Goal: Find specific page/section

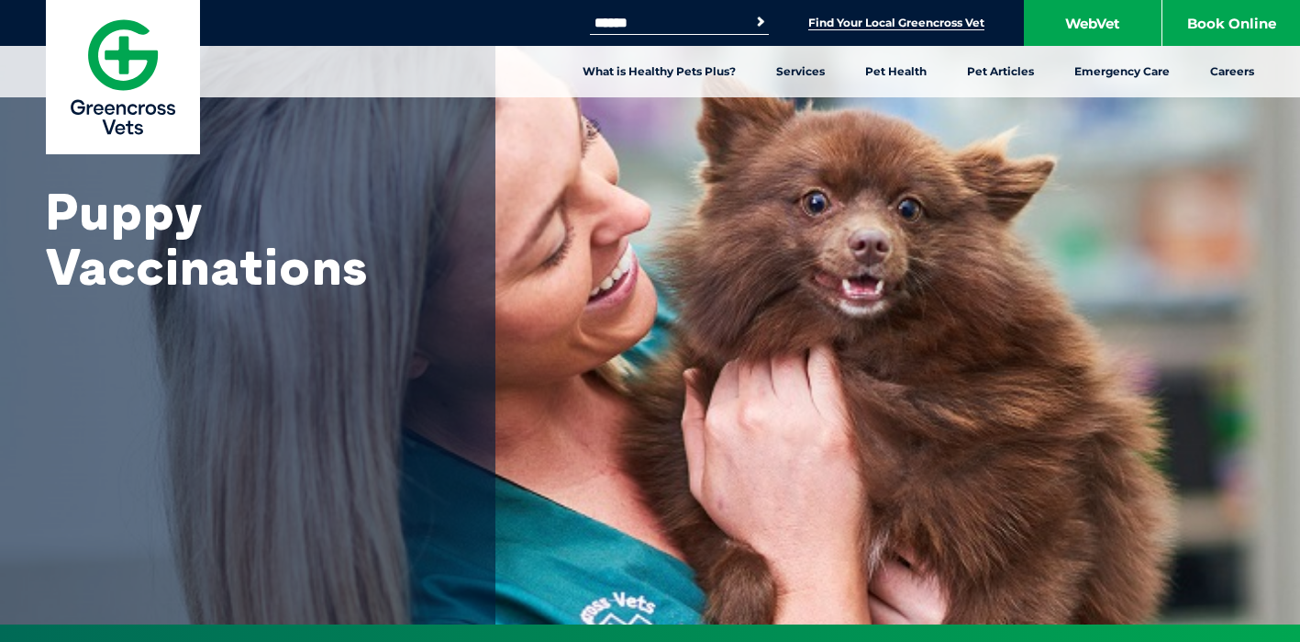
click at [837, 22] on link "Find Your Local Greencross Vet" at bounding box center [897, 23] width 176 height 15
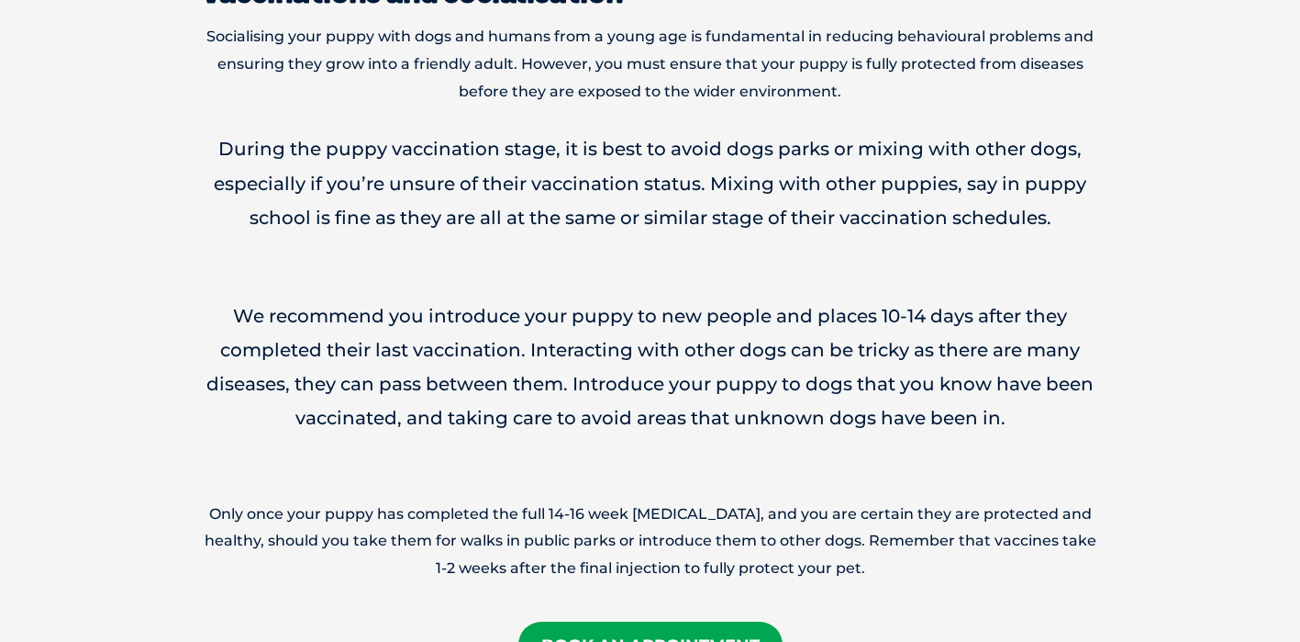
scroll to position [2638, 0]
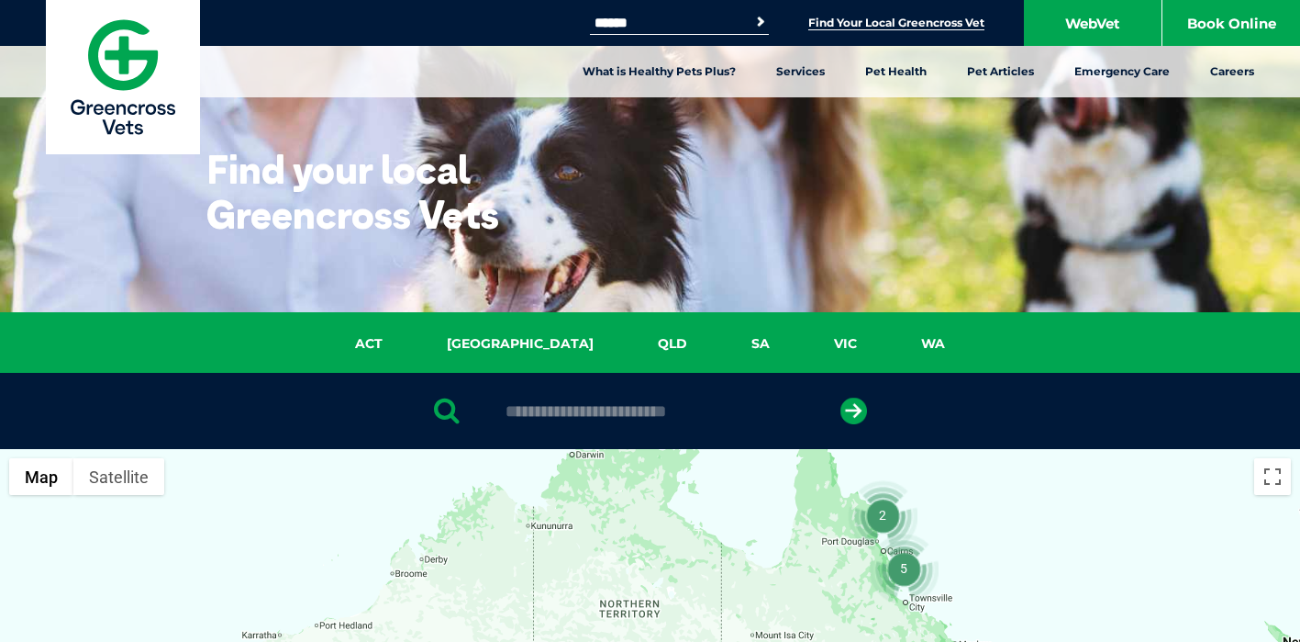
click at [837, 22] on link "Find Your Local Greencross Vet" at bounding box center [897, 23] width 176 height 15
click at [739, 17] on input "Search for:" at bounding box center [668, 23] width 156 height 15
type input "****"
click at [752, 13] on button "Search" at bounding box center [761, 22] width 18 height 18
